Goal: Check status

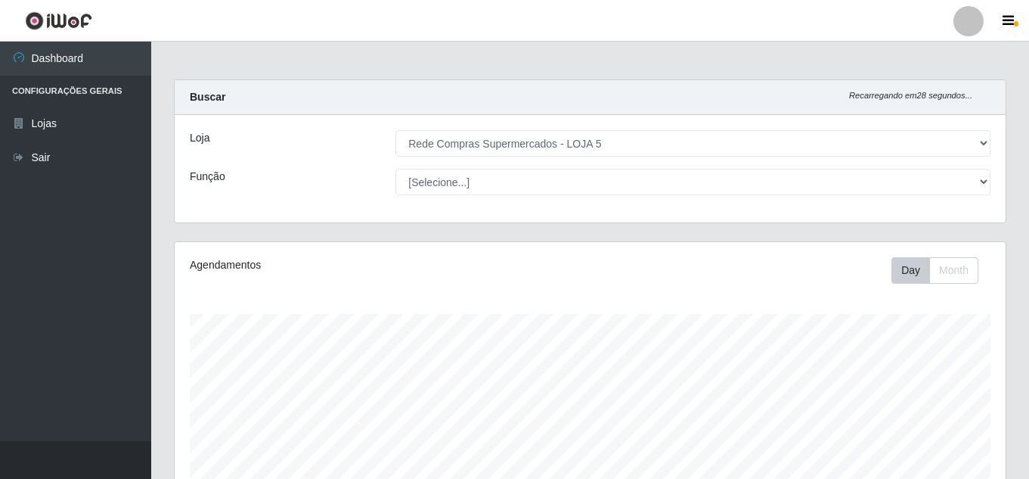
select select "397"
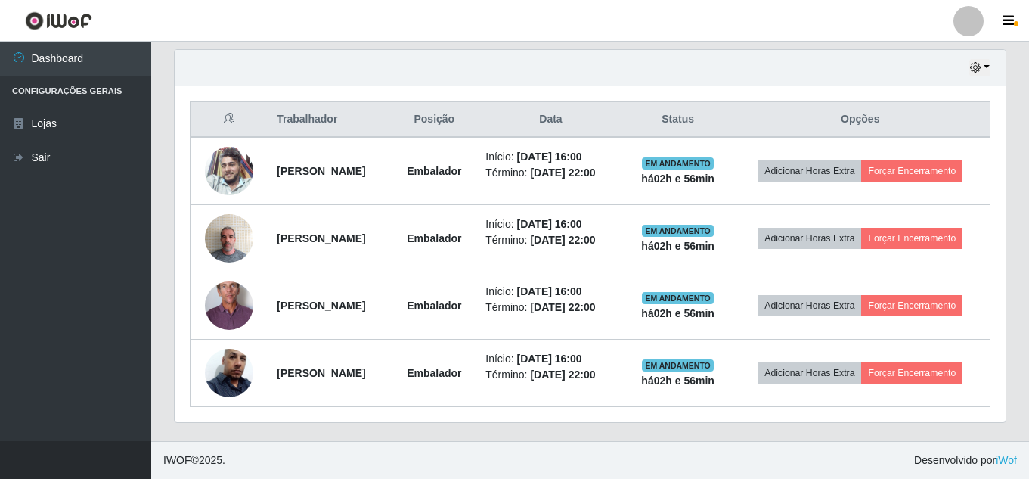
scroll to position [314, 831]
click at [610, 441] on footer "IWOF © 2025 . Desenvolvido por iWof" at bounding box center [590, 460] width 878 height 38
click at [982, 64] on button "button" at bounding box center [979, 67] width 21 height 17
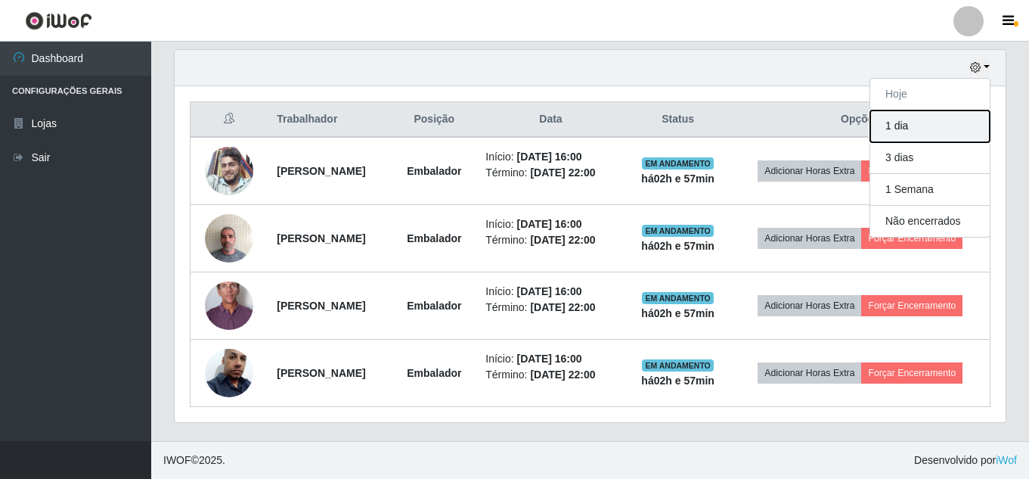
click at [891, 135] on button "1 dia" at bounding box center [929, 126] width 119 height 32
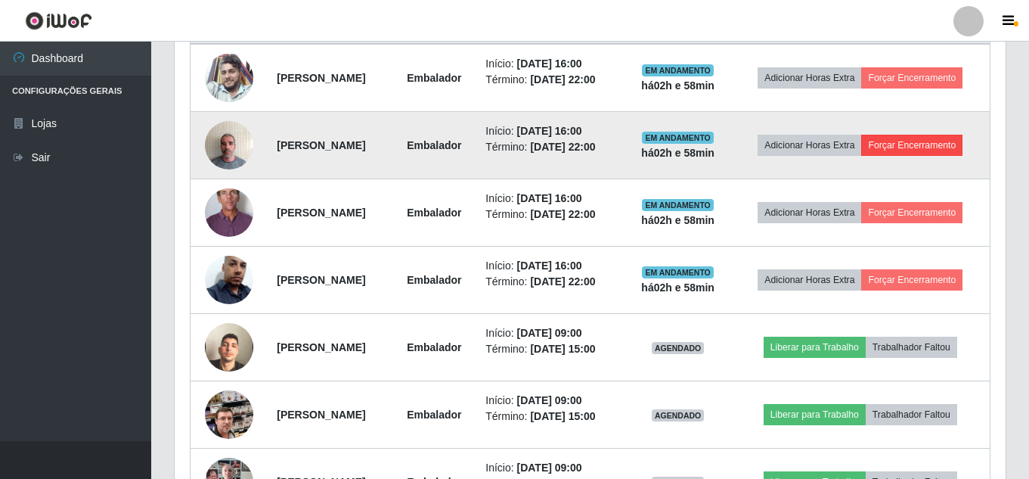
scroll to position [467, 0]
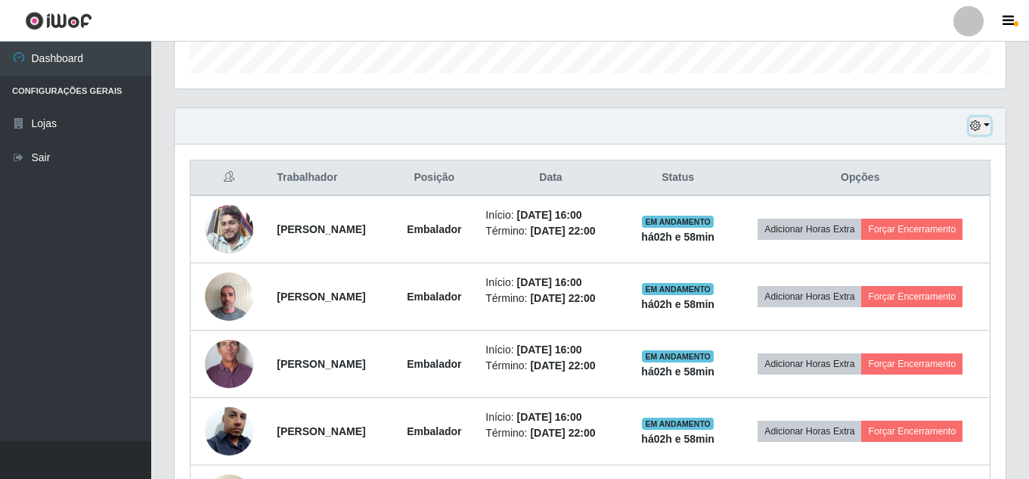
click at [987, 123] on button "button" at bounding box center [979, 125] width 21 height 17
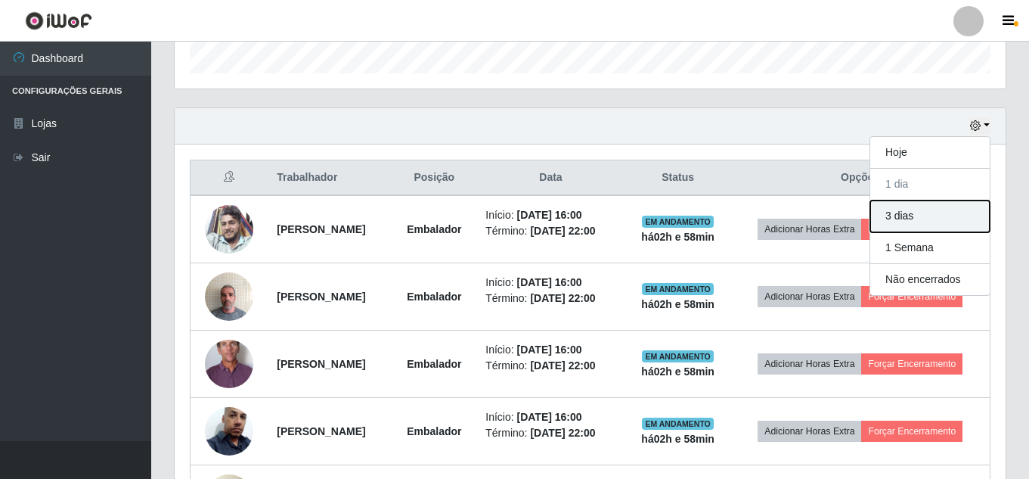
click at [925, 216] on button "3 dias" at bounding box center [929, 216] width 119 height 32
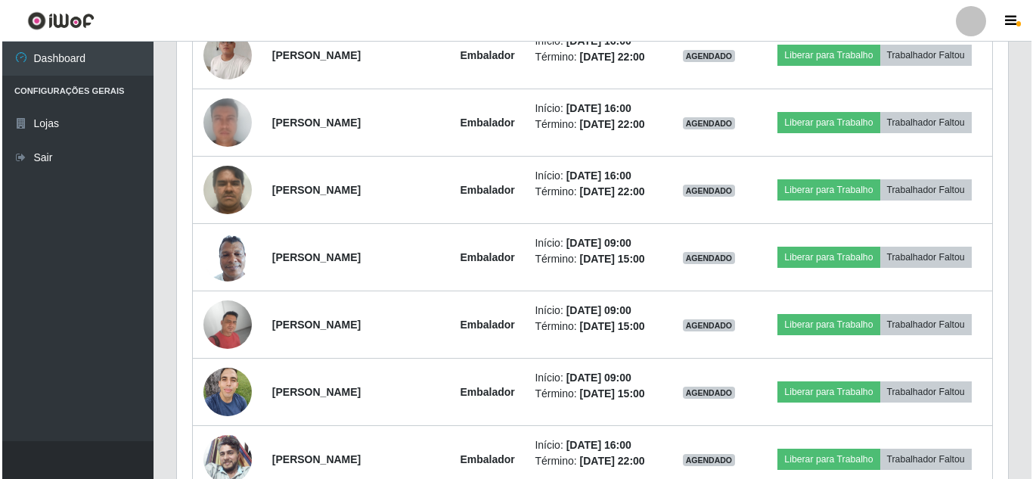
scroll to position [1677, 0]
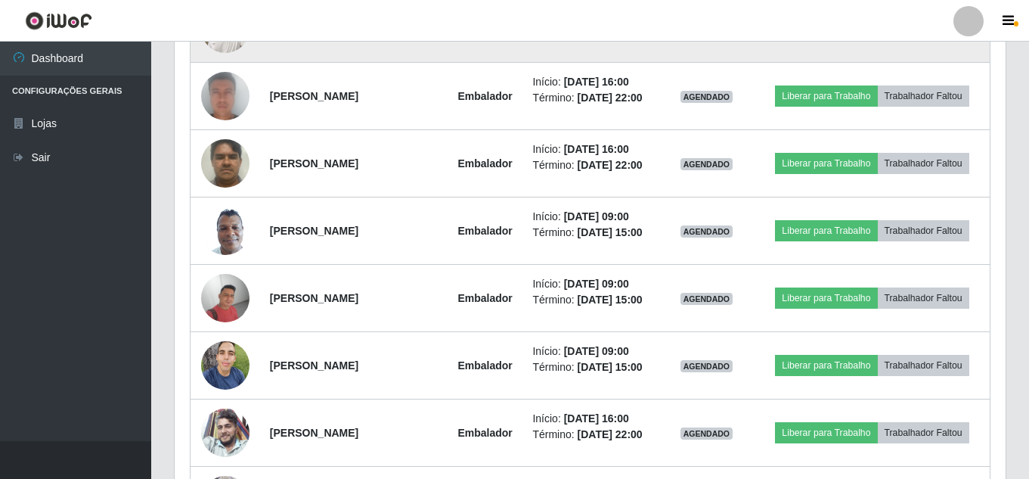
click at [204, 61] on img at bounding box center [225, 28] width 48 height 65
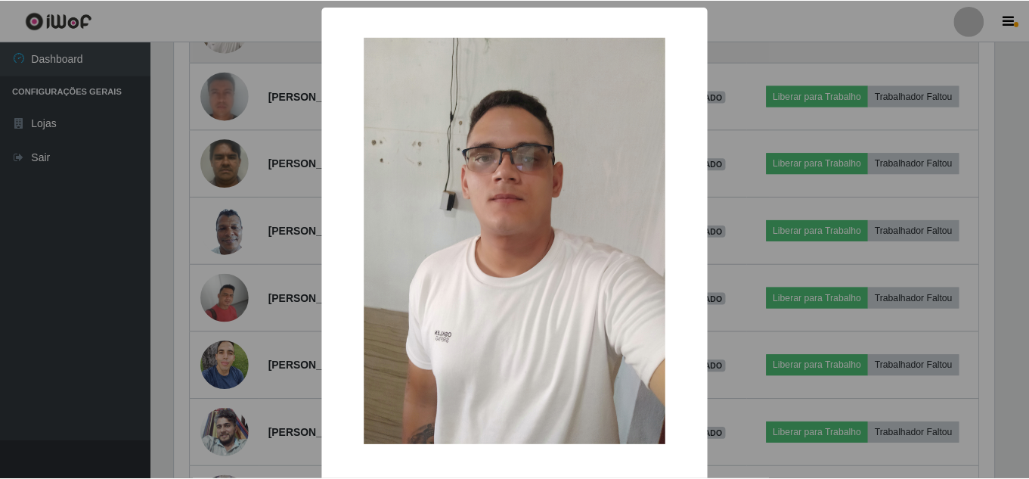
scroll to position [314, 824]
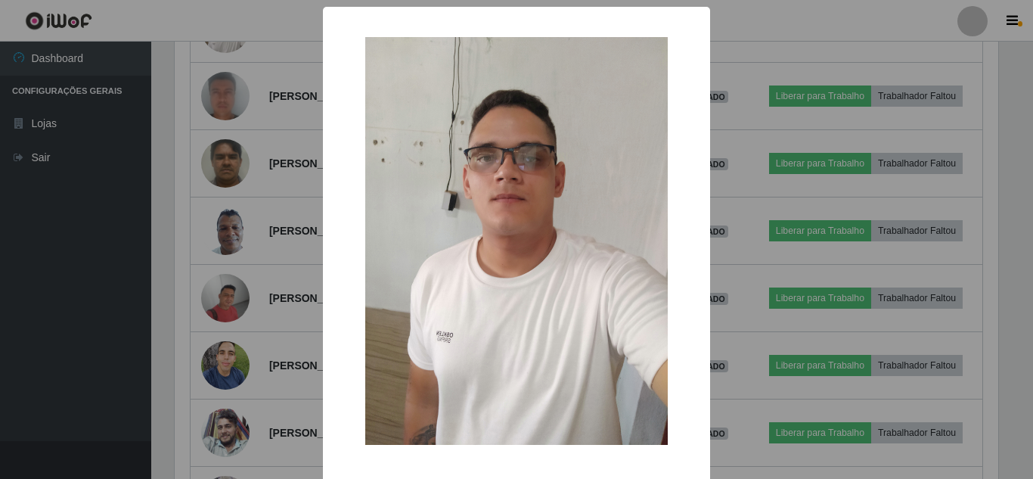
click at [195, 160] on div "× OK Cancel" at bounding box center [516, 239] width 1033 height 479
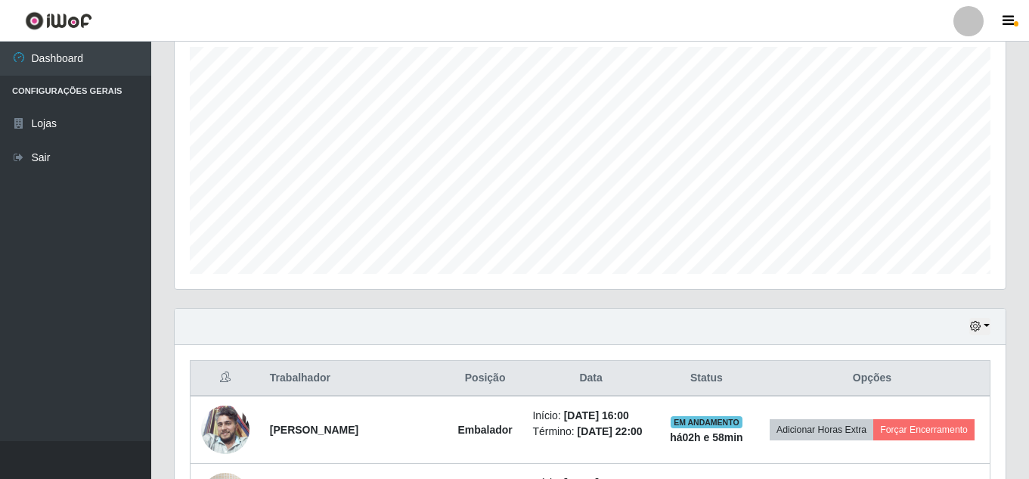
scroll to position [240, 0]
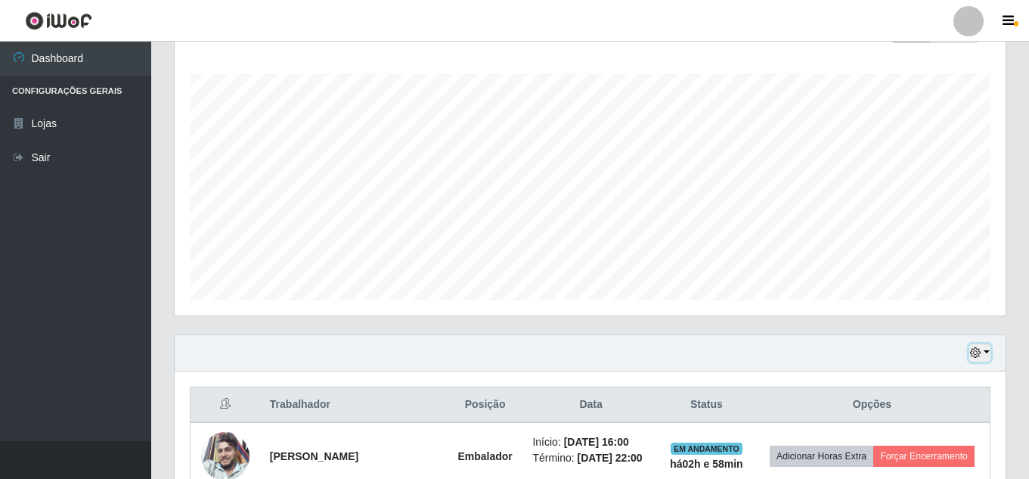
drag, startPoint x: 982, startPoint y: 346, endPoint x: 817, endPoint y: 358, distance: 165.3
click at [982, 347] on button "button" at bounding box center [979, 352] width 21 height 17
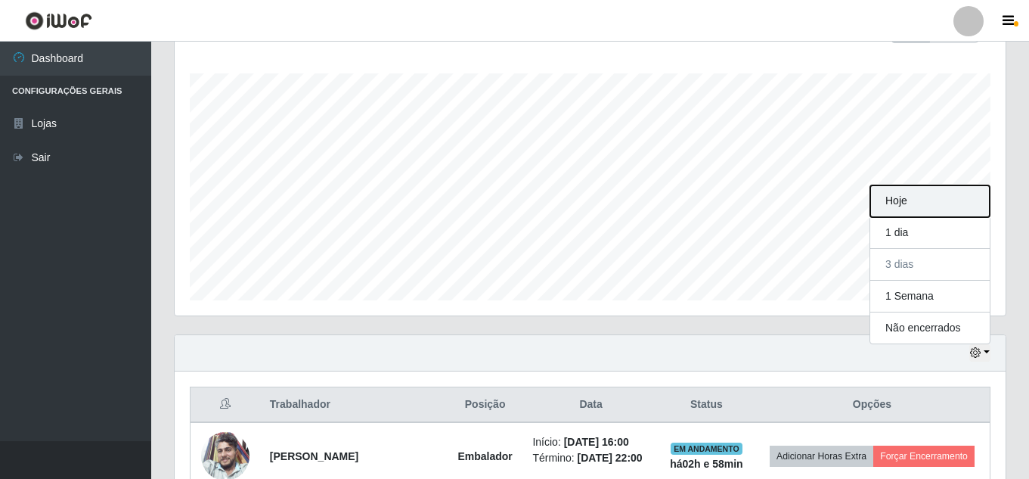
click at [892, 199] on button "Hoje" at bounding box center [929, 201] width 119 height 32
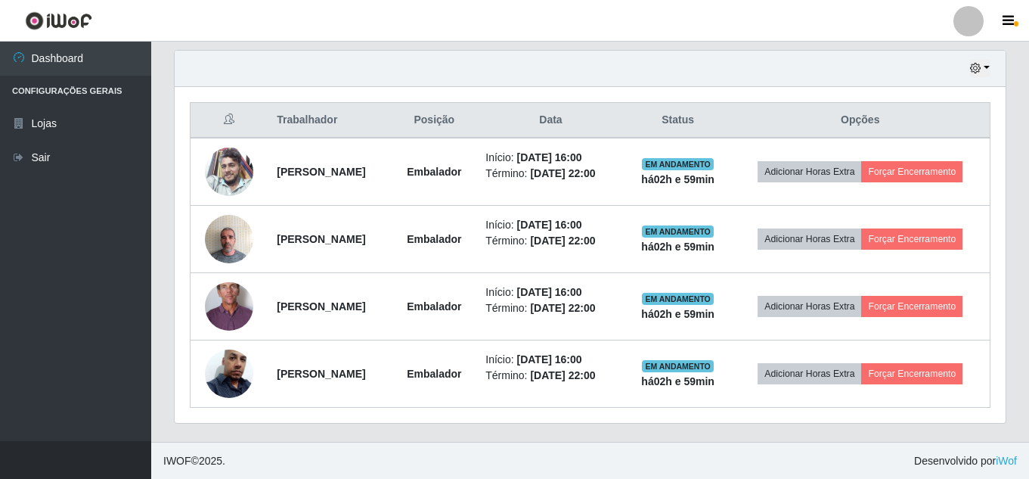
scroll to position [526, 0]
